Goal: Task Accomplishment & Management: Complete application form

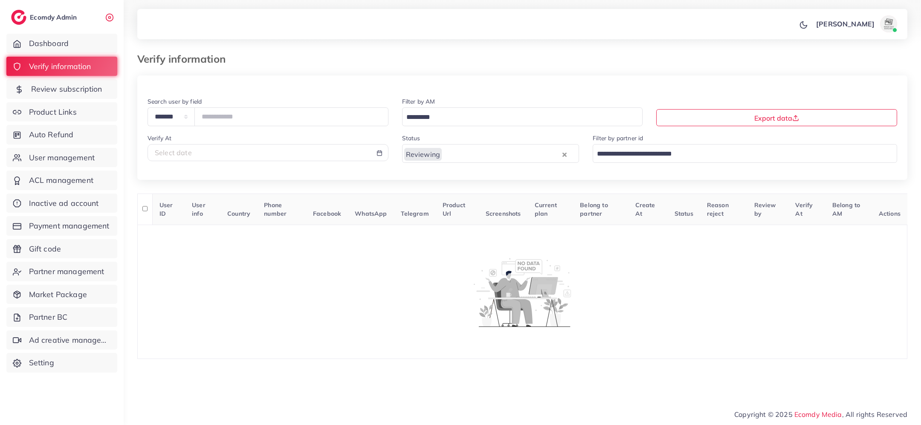
click at [54, 98] on link "Review subscription" at bounding box center [61, 89] width 111 height 20
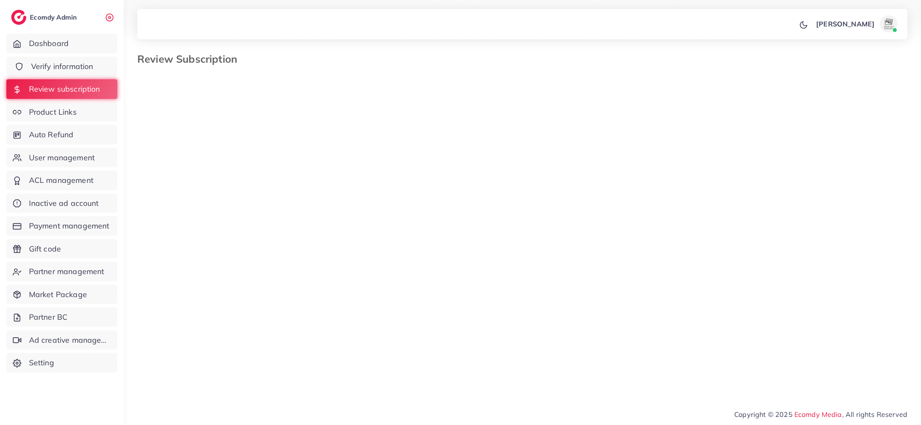
select select "*******"
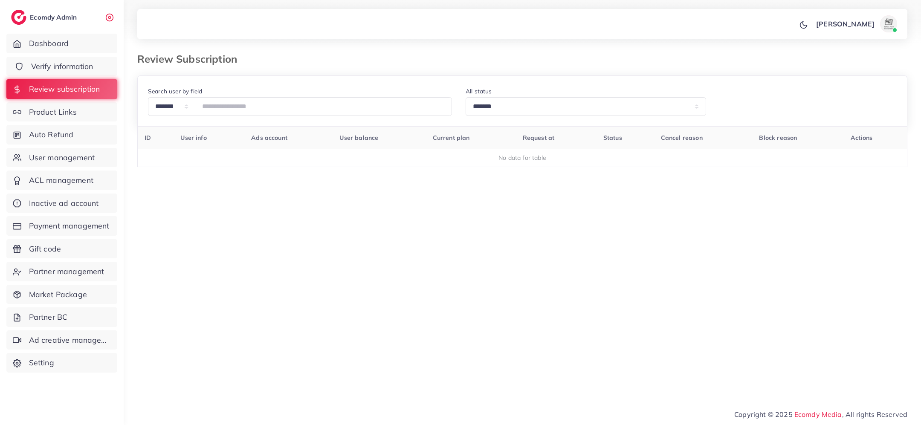
click at [48, 67] on span "Verify information" at bounding box center [62, 66] width 62 height 11
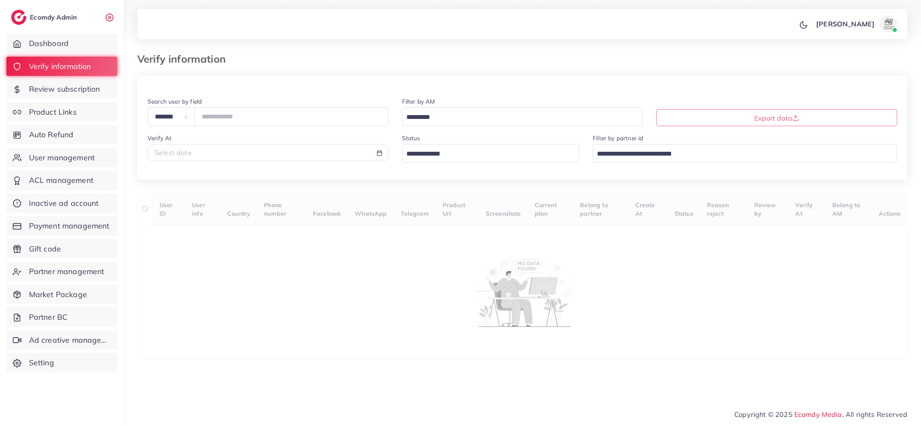
click at [471, 156] on input "Search for option" at bounding box center [485, 154] width 165 height 13
click at [448, 204] on div "**********" at bounding box center [522, 217] width 770 height 284
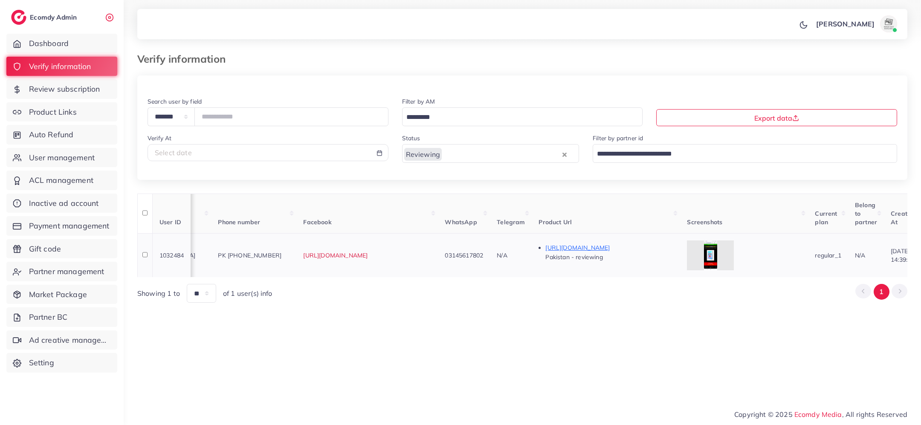
scroll to position [0, 323]
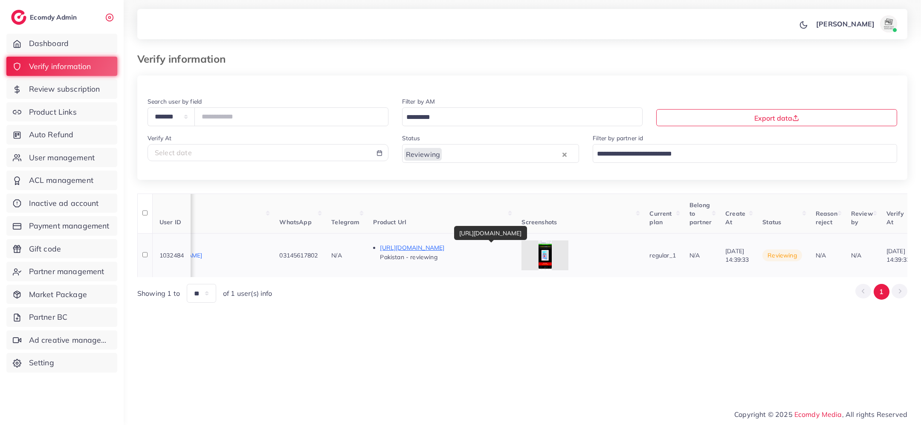
click at [479, 247] on p "[URL][DOMAIN_NAME]" at bounding box center [444, 248] width 128 height 10
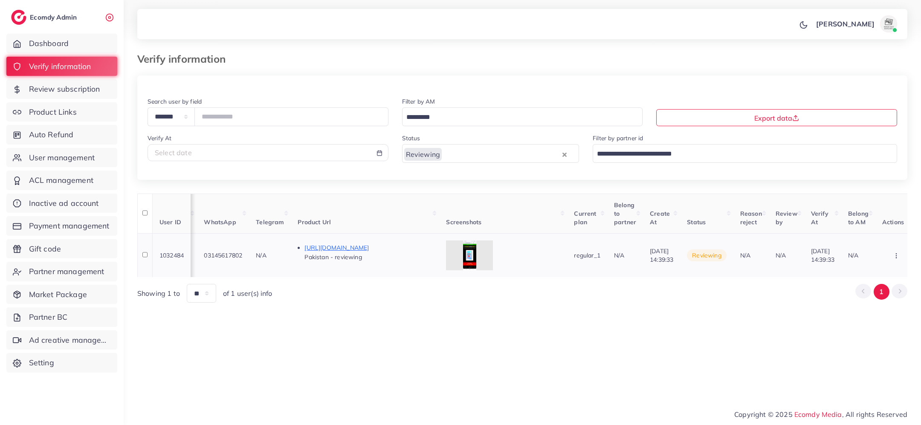
scroll to position [0, 477]
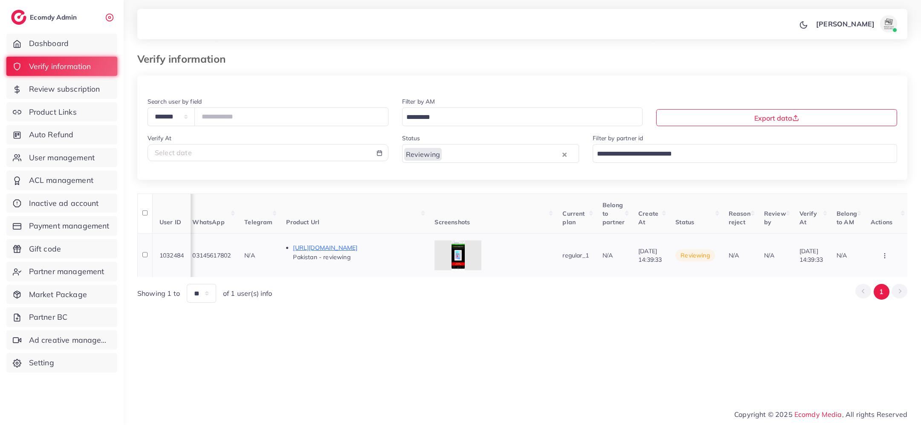
click at [889, 255] on button "button" at bounding box center [886, 255] width 30 height 19
click at [879, 227] on link "Reject" at bounding box center [870, 227] width 67 height 19
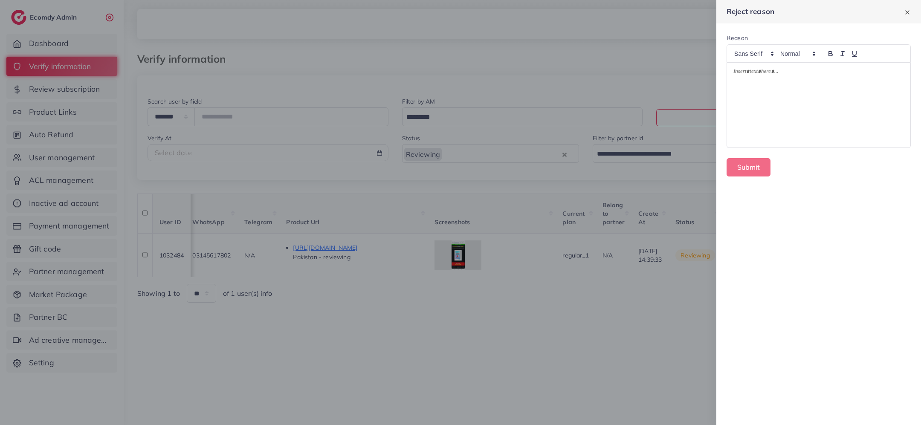
click at [827, 122] on div at bounding box center [818, 105] width 183 height 85
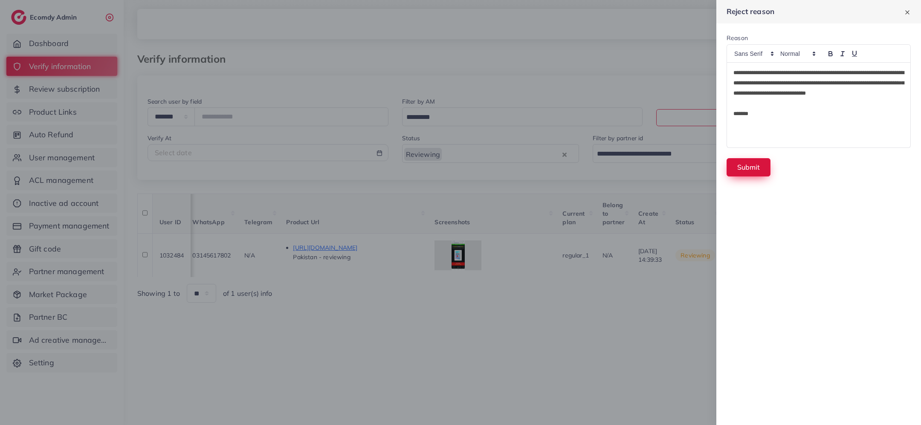
click at [749, 167] on button "Submit" at bounding box center [749, 167] width 44 height 18
